Goal: Download file/media

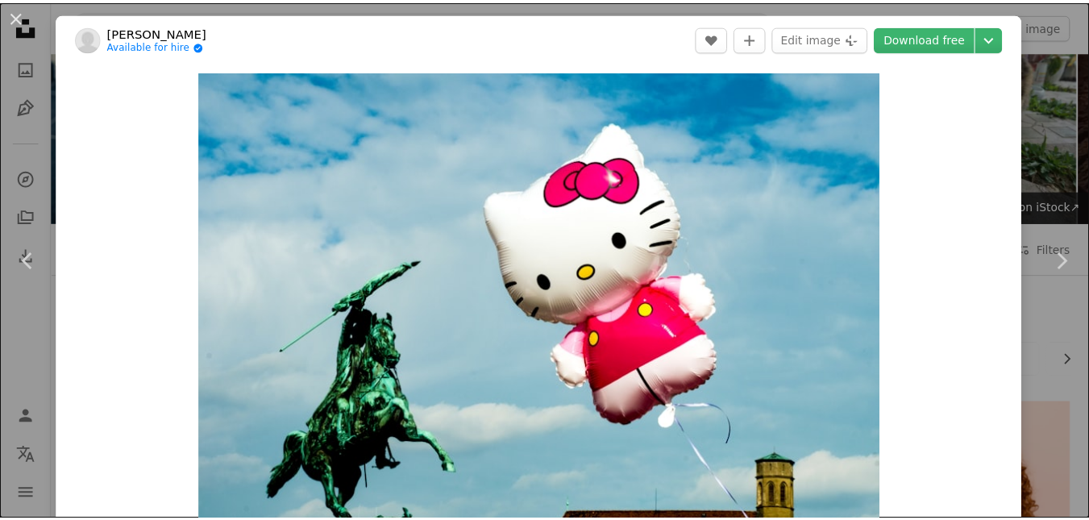
scroll to position [1666, 0]
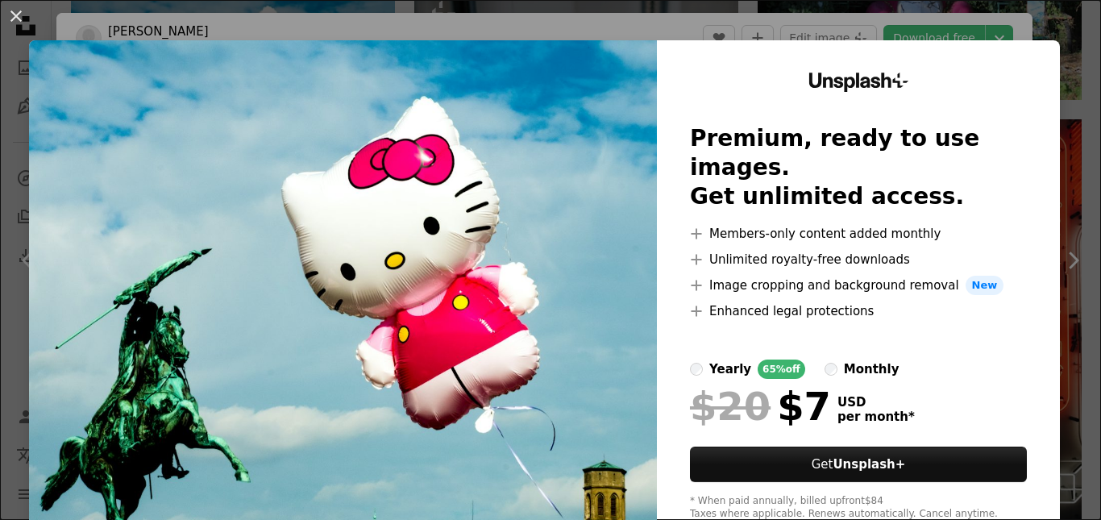
click at [1017, 17] on div "An X shape Unsplash+ Premium, ready to use images. Get unlimited access. A plus…" at bounding box center [550, 260] width 1101 height 520
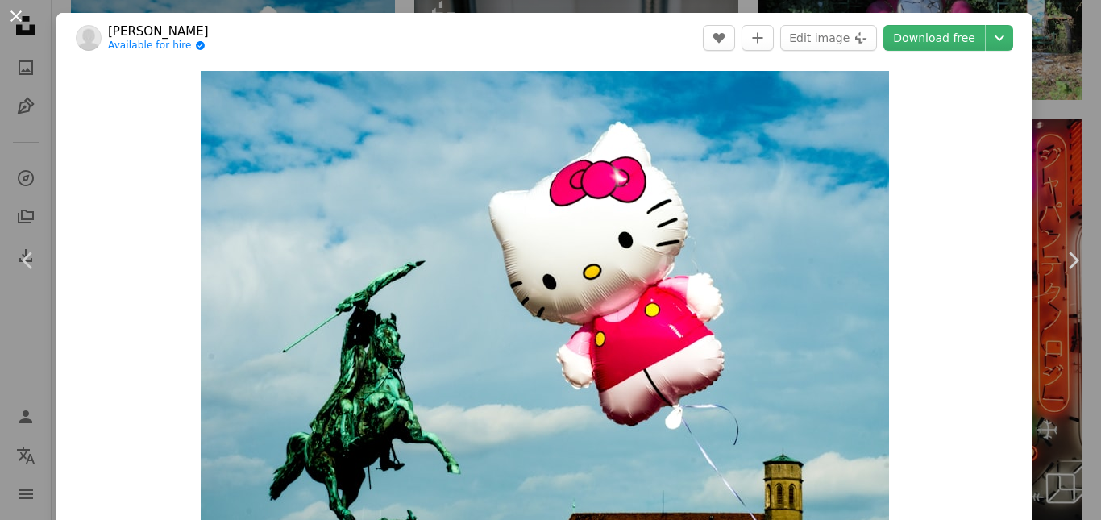
click at [17, 16] on button "An X shape" at bounding box center [15, 15] width 19 height 19
